Goal: Use online tool/utility: Utilize a website feature to perform a specific function

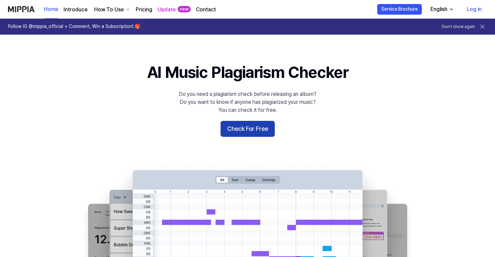
click at [265, 128] on button "Check For Free" at bounding box center [247, 129] width 54 height 16
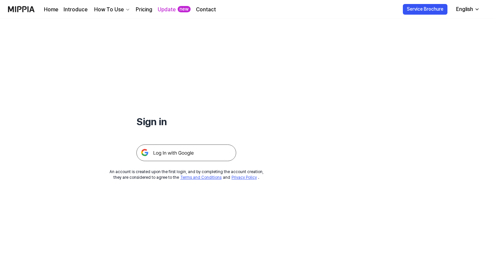
click at [180, 154] on img at bounding box center [186, 152] width 100 height 17
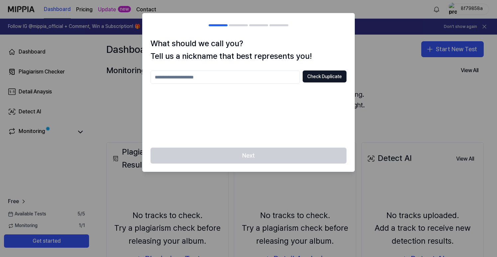
click at [369, 84] on div at bounding box center [248, 128] width 497 height 257
click at [387, 46] on div at bounding box center [248, 128] width 497 height 257
click at [329, 77] on button "Check Duplicate" at bounding box center [325, 76] width 44 height 12
click at [269, 80] on input "text" at bounding box center [226, 76] width 150 height 13
click at [269, 80] on input "*****" at bounding box center [226, 76] width 150 height 13
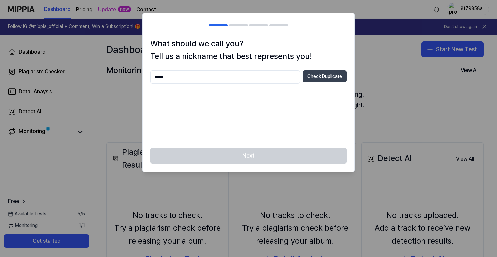
type input "*****"
click at [325, 82] on button "Check Duplicate" at bounding box center [325, 76] width 44 height 12
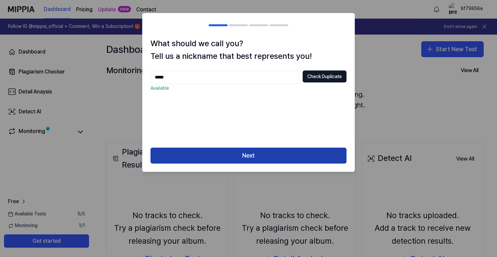
click at [251, 152] on button "Next" at bounding box center [249, 156] width 196 height 16
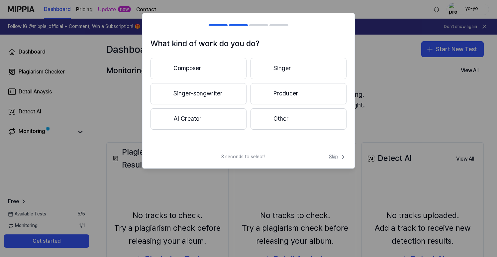
click at [336, 154] on span "Skip" at bounding box center [338, 157] width 18 height 7
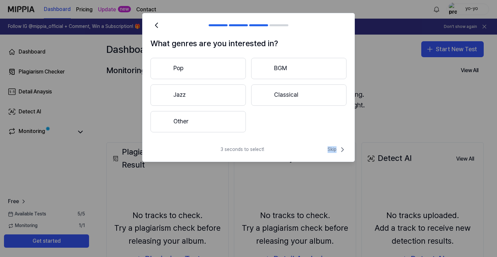
click at [336, 154] on div "3 seconds to select! Skip" at bounding box center [249, 154] width 212 height 16
click at [337, 151] on span "Skip" at bounding box center [337, 150] width 19 height 8
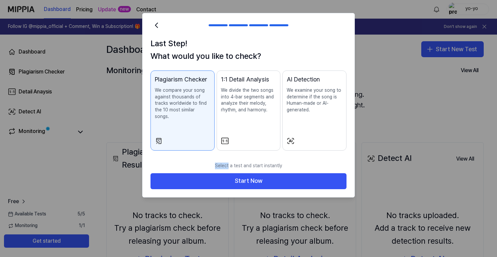
click at [337, 159] on p "Select a test and start instantly" at bounding box center [249, 166] width 196 height 15
click at [200, 104] on p "We compare your song against thousands of tracks worldwide to find the 10 most …" at bounding box center [183, 103] width 56 height 33
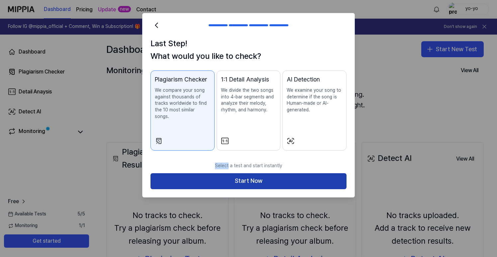
click at [236, 173] on button "Start Now" at bounding box center [249, 181] width 196 height 16
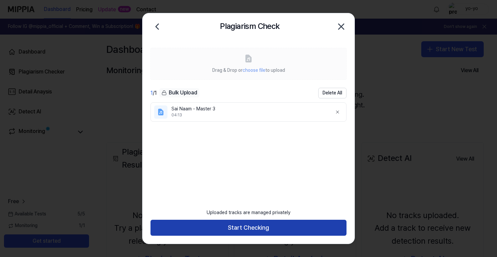
click at [299, 225] on button "Start Checking" at bounding box center [249, 228] width 196 height 16
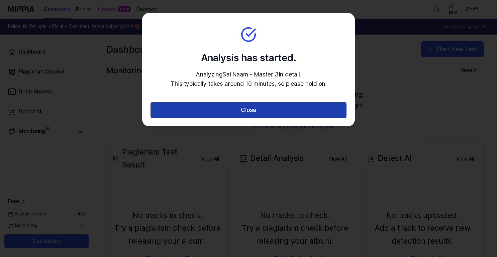
click at [316, 109] on button "Close" at bounding box center [249, 110] width 196 height 16
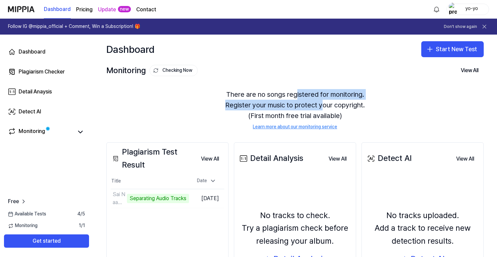
drag, startPoint x: 294, startPoint y: 92, endPoint x: 322, endPoint y: 102, distance: 30.0
click at [322, 102] on div "There are no songs registered for monitoring. Register your music to protect yo…" at bounding box center [295, 109] width 378 height 57
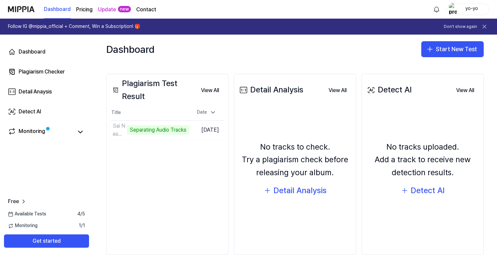
scroll to position [70, 0]
